Goal: Task Accomplishment & Management: Use online tool/utility

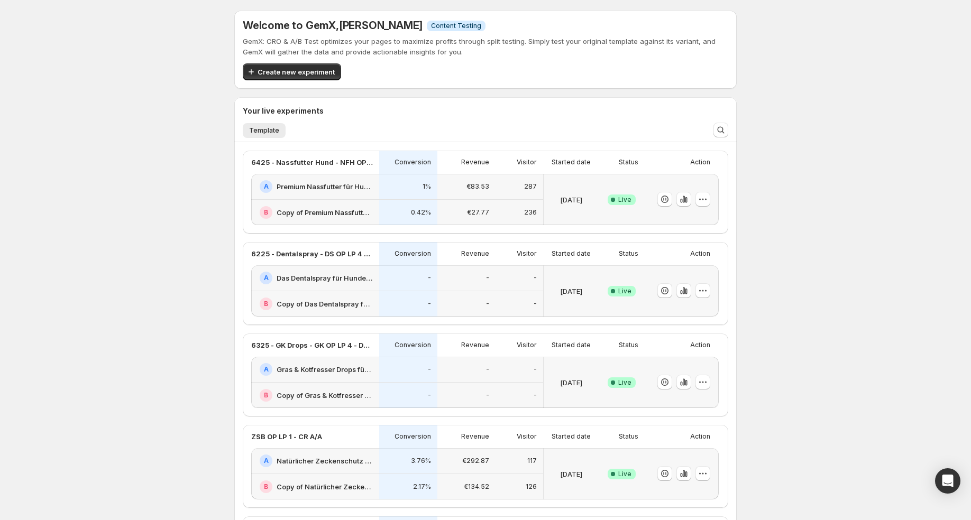
click at [443, 213] on div "€27.77" at bounding box center [466, 213] width 58 height 26
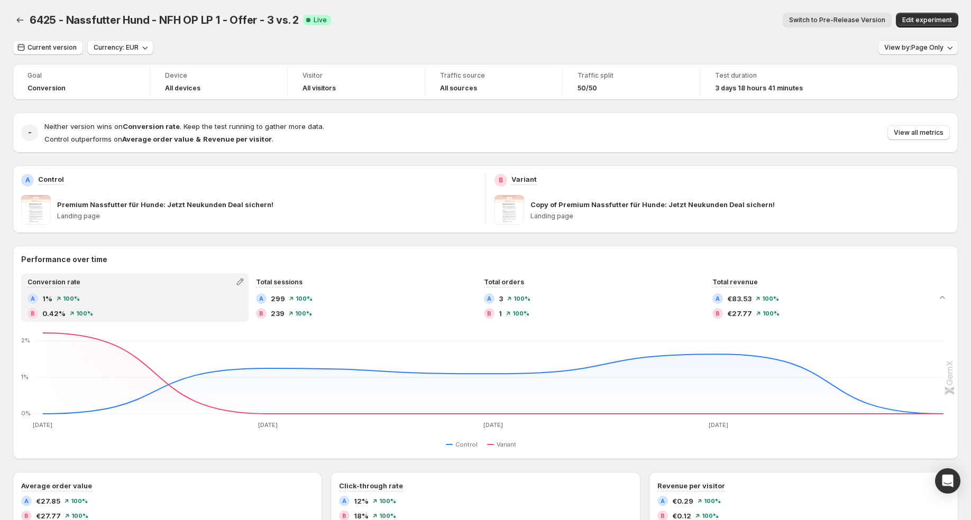
click at [936, 48] on span "View by: Page Only" at bounding box center [913, 47] width 59 height 8
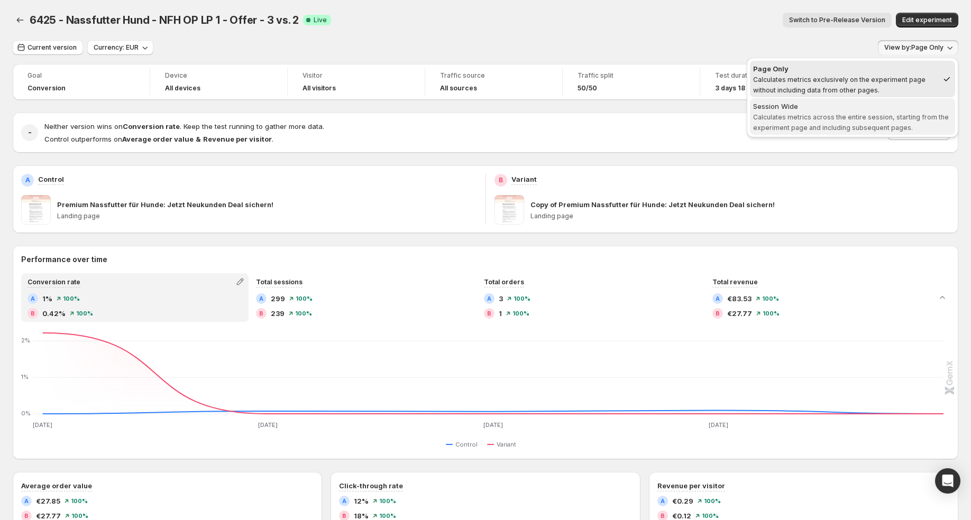
click at [911, 117] on span "Calculates metrics across the entire session, starting from the experiment page…" at bounding box center [851, 122] width 196 height 19
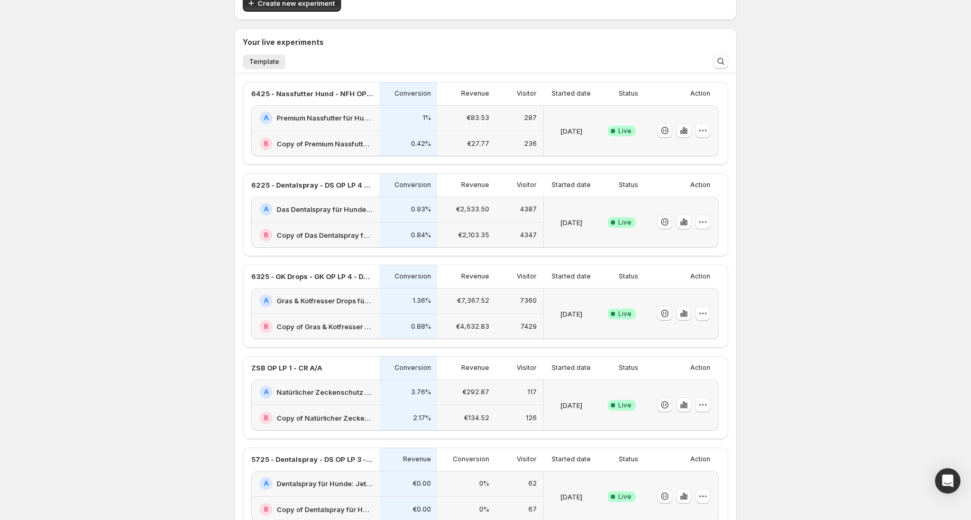
scroll to position [95, 0]
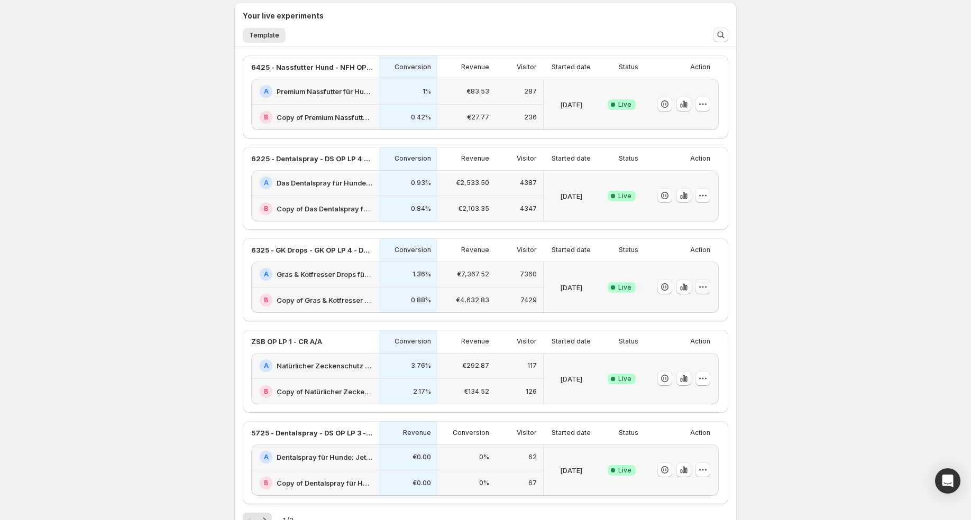
click at [704, 289] on icon "button" at bounding box center [703, 287] width 11 height 11
click at [701, 358] on span "Choose winner" at bounding box center [682, 362] width 51 height 8
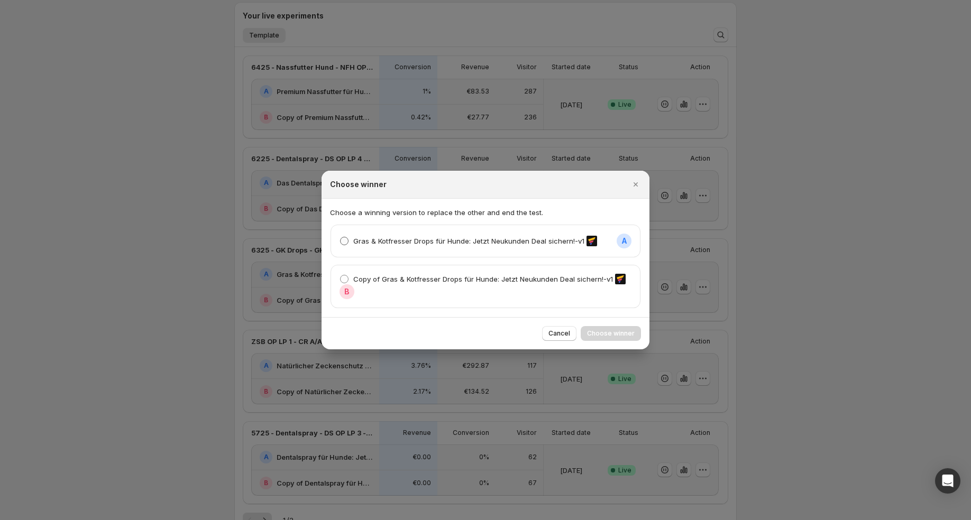
click at [430, 248] on label "Gras & Kotfresser Drops für Hunde: Jetzt Neukunden Deal sichern!-v1" at bounding box center [469, 241] width 258 height 15
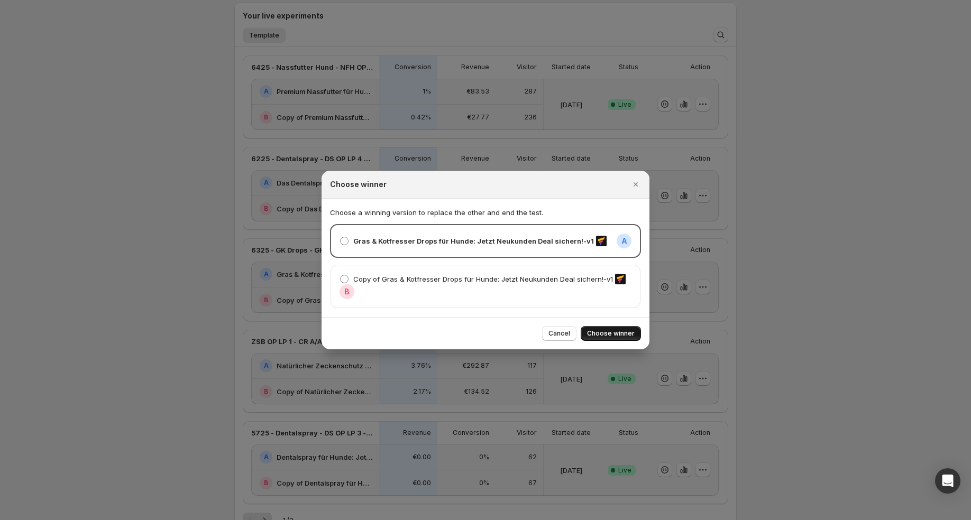
click at [616, 329] on button "Choose winner" at bounding box center [611, 333] width 60 height 15
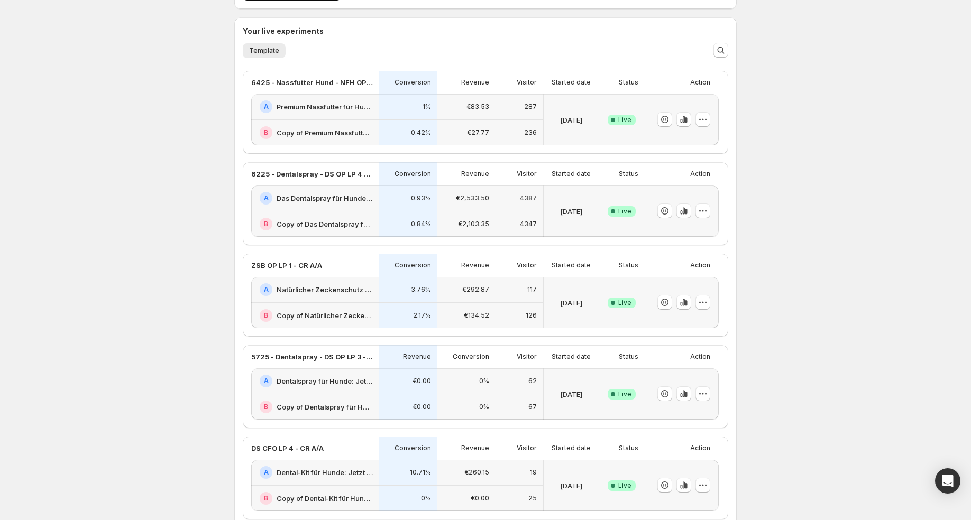
scroll to position [0, 0]
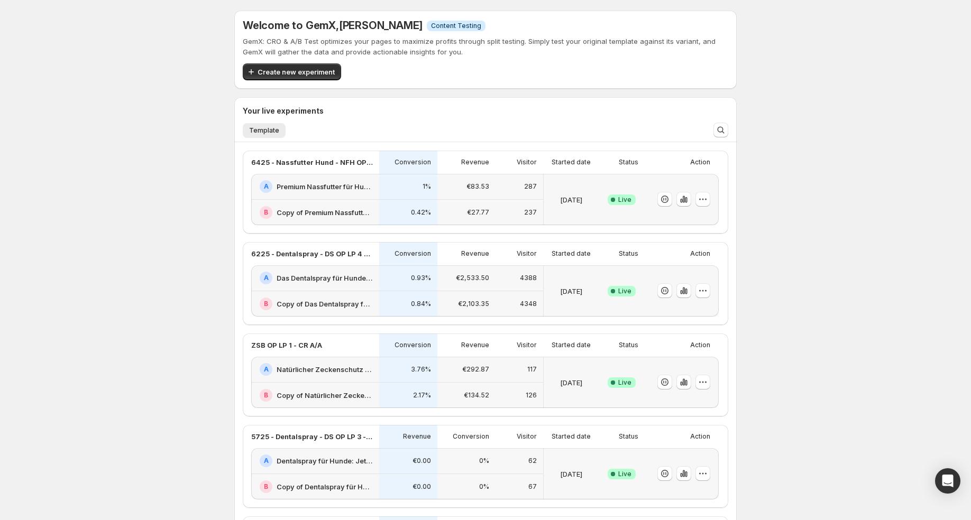
click at [474, 188] on p "€83.53" at bounding box center [477, 186] width 23 height 8
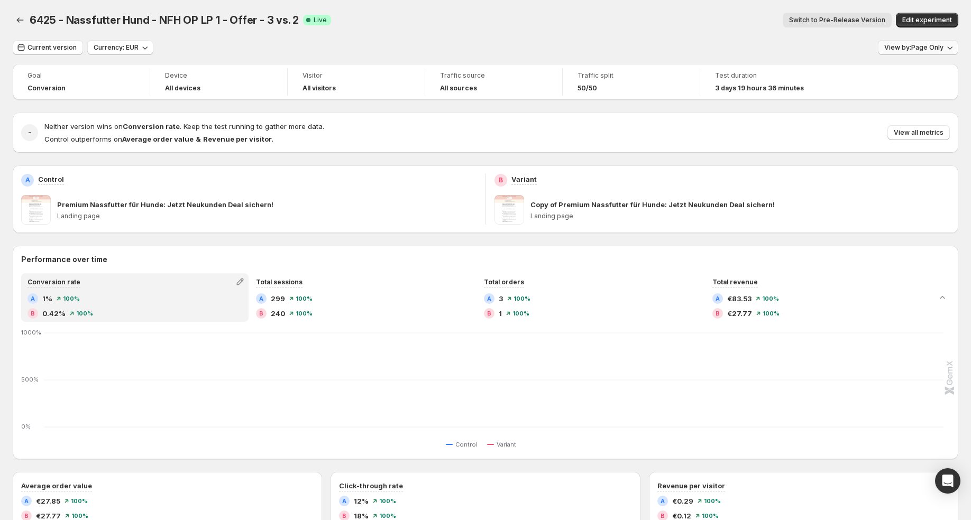
click at [906, 51] on span "View by: Page Only" at bounding box center [913, 47] width 59 height 8
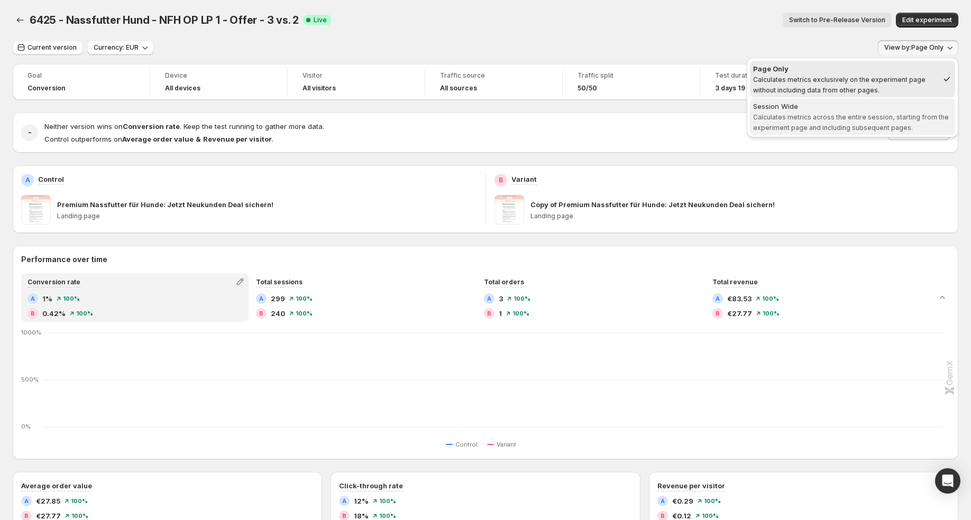
click at [894, 125] on span "Calculates metrics across the entire session, starting from the experiment page…" at bounding box center [851, 122] width 196 height 19
